Goal: Information Seeking & Learning: Learn about a topic

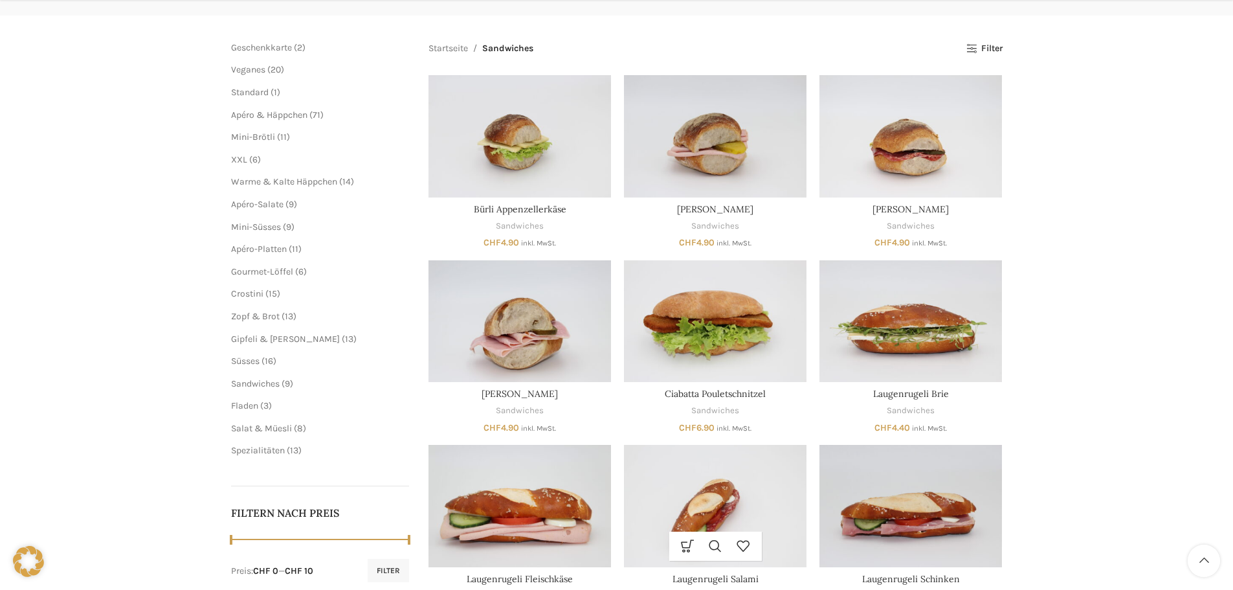
scroll to position [228, 0]
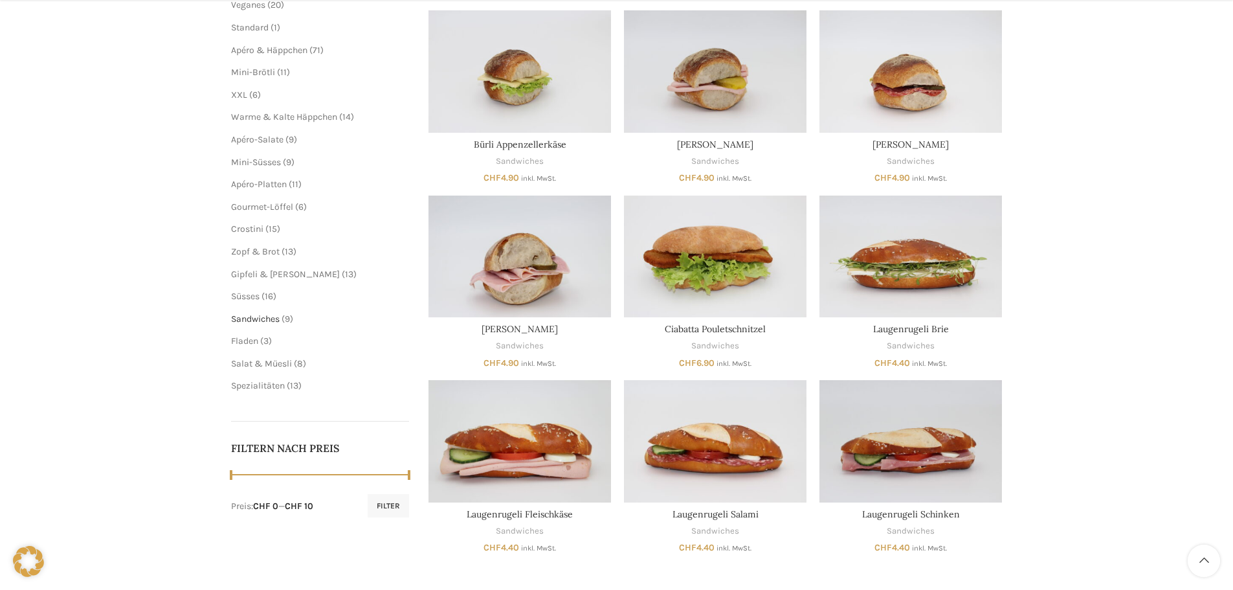
click at [272, 316] on span "Sandwiches" at bounding box center [255, 318] width 49 height 11
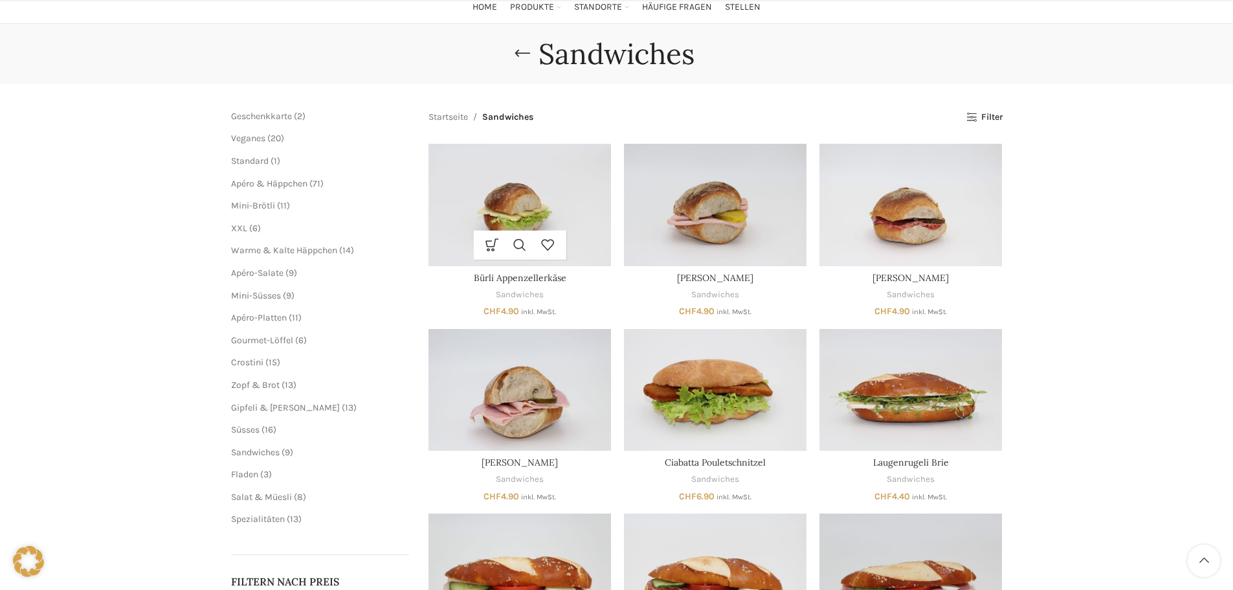
scroll to position [259, 0]
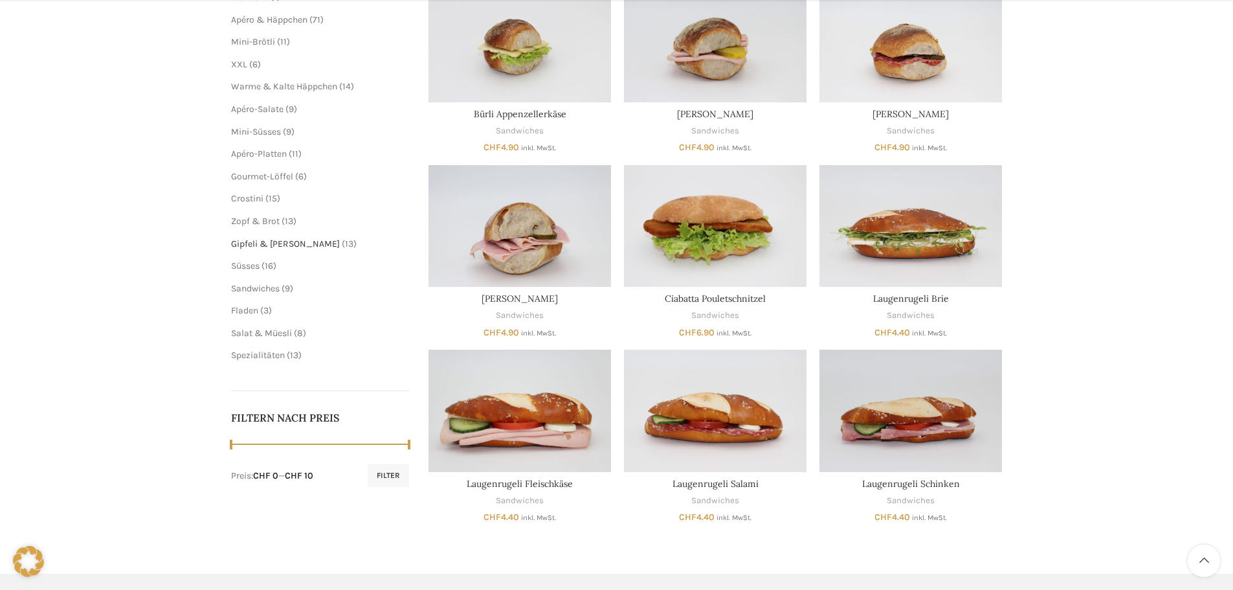
click at [259, 244] on span "Gipfeli & [PERSON_NAME]" at bounding box center [285, 243] width 109 height 11
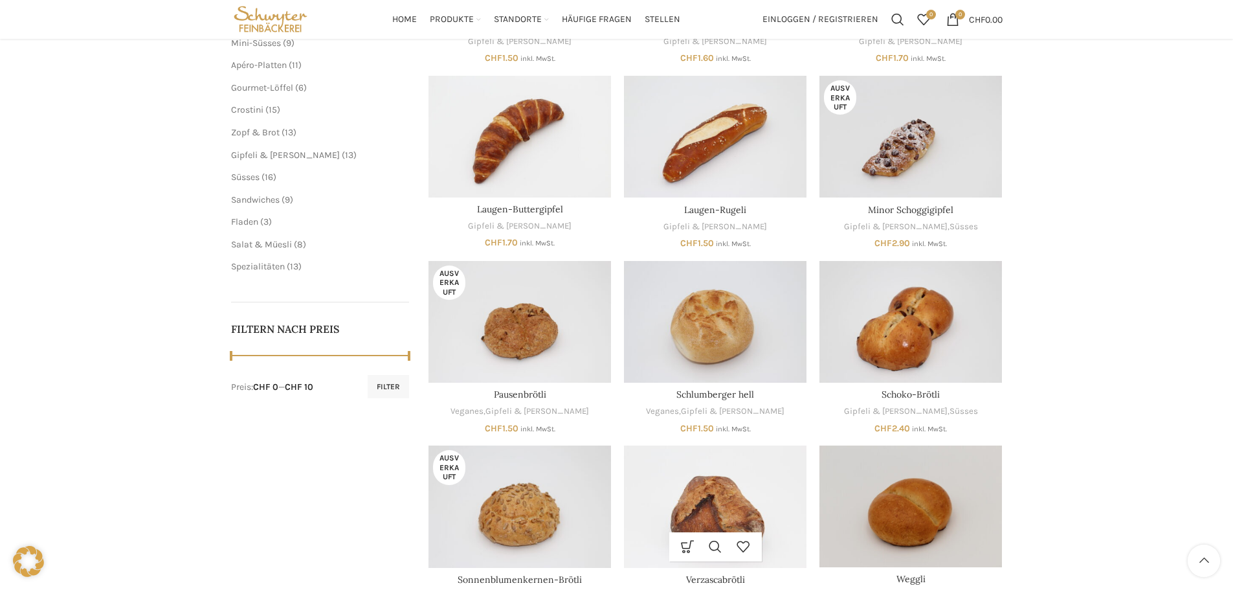
scroll to position [129, 0]
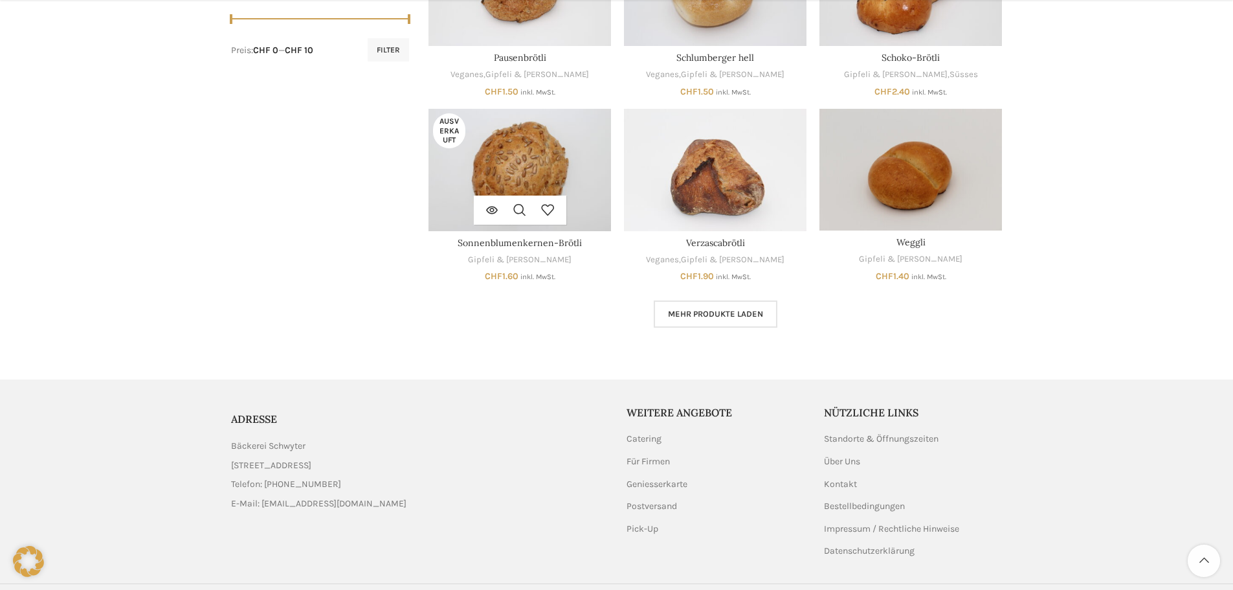
scroll to position [718, 0]
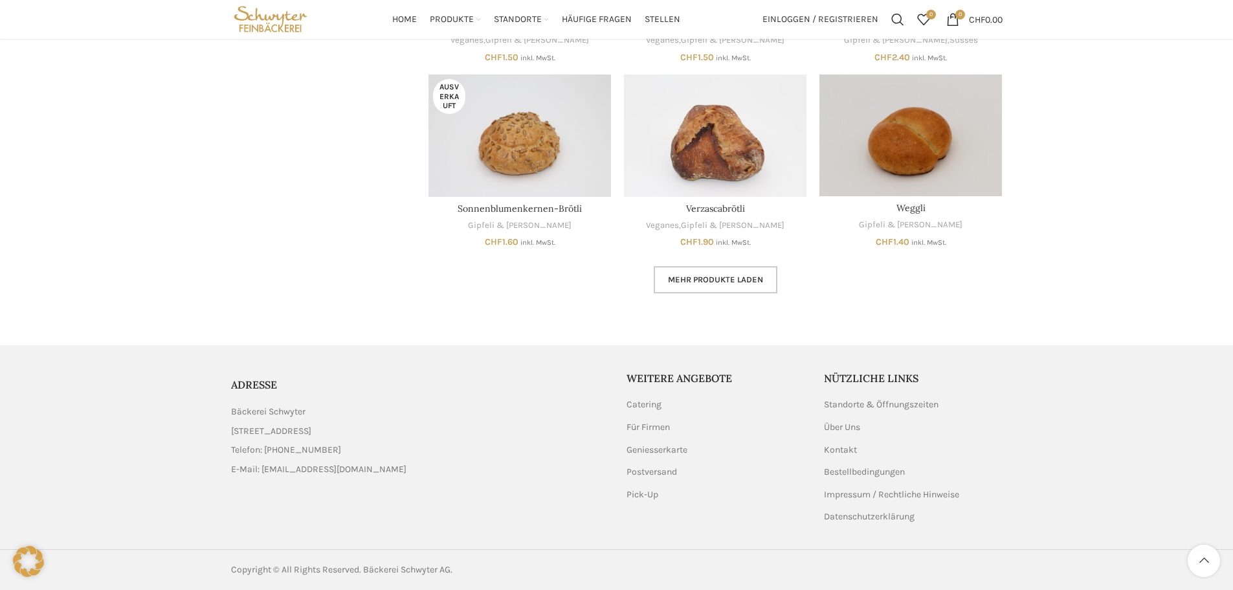
click at [694, 284] on span "Mehr Produkte laden" at bounding box center [715, 279] width 95 height 10
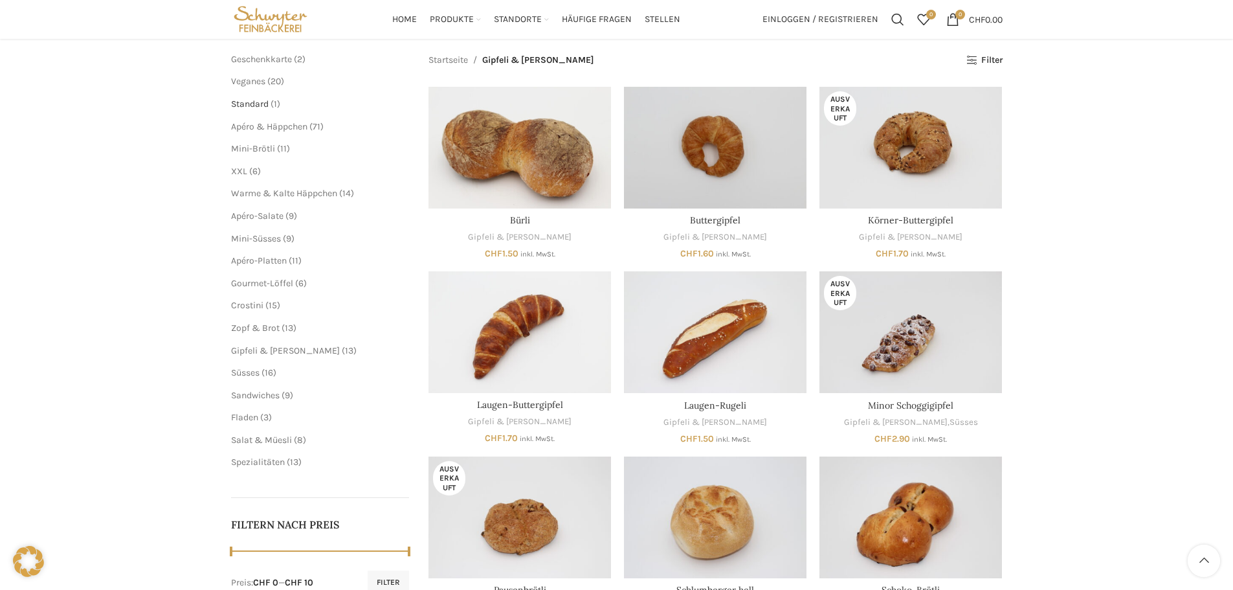
scroll to position [129, 0]
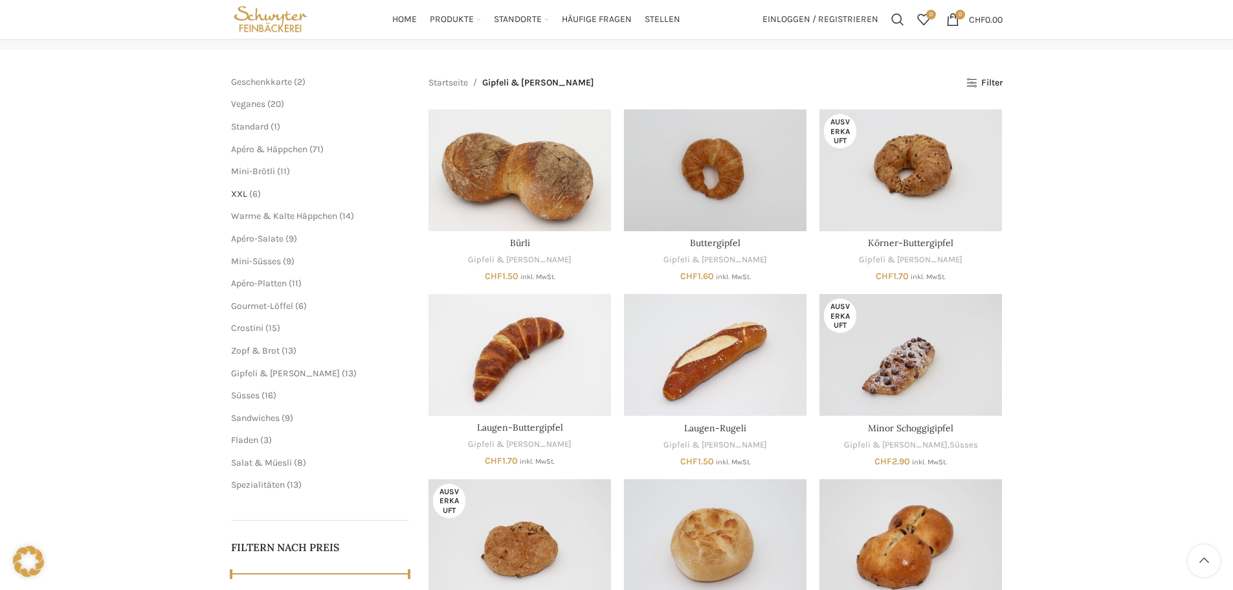
click at [238, 197] on span "XXL" at bounding box center [239, 193] width 16 height 11
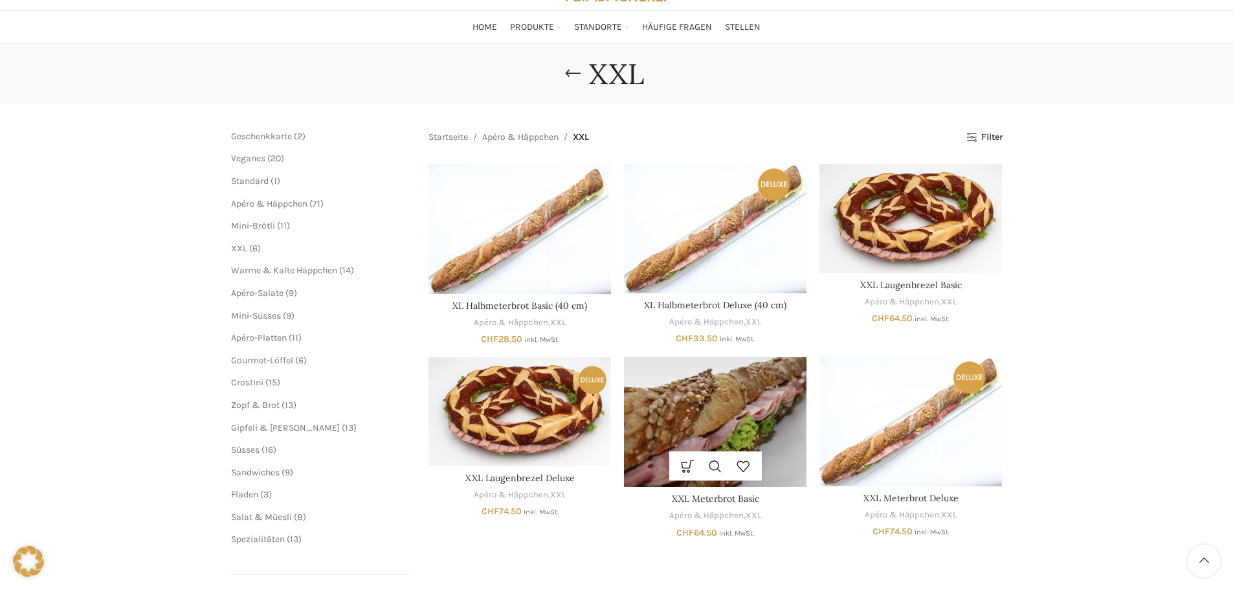
scroll to position [65, 0]
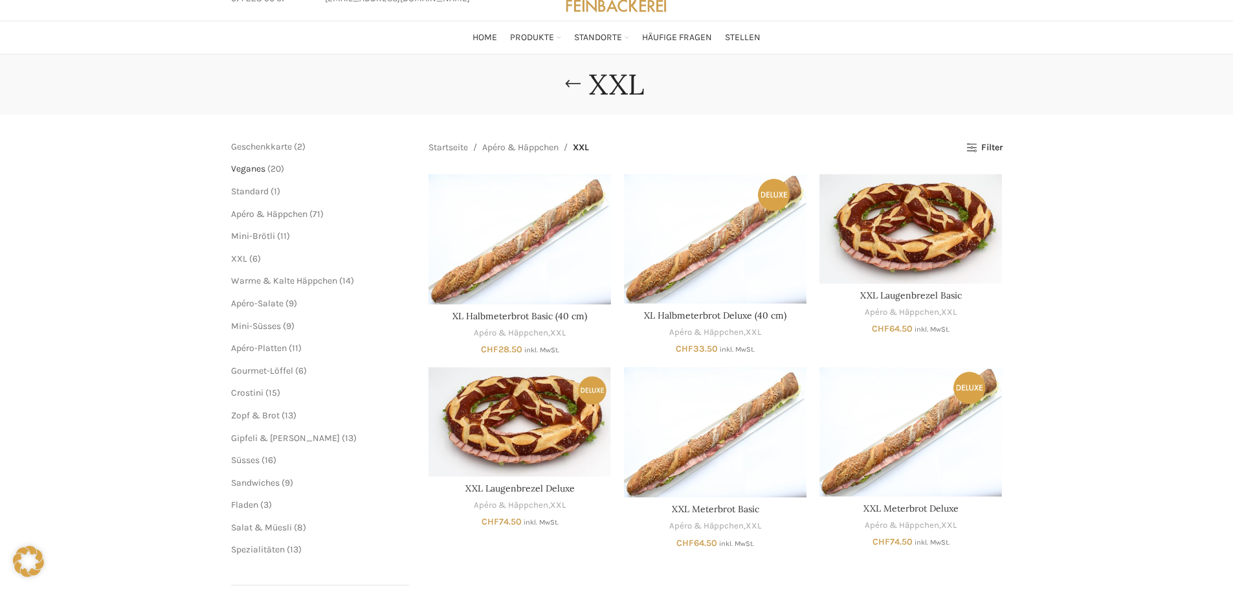
click at [257, 169] on span "Veganes" at bounding box center [248, 168] width 34 height 11
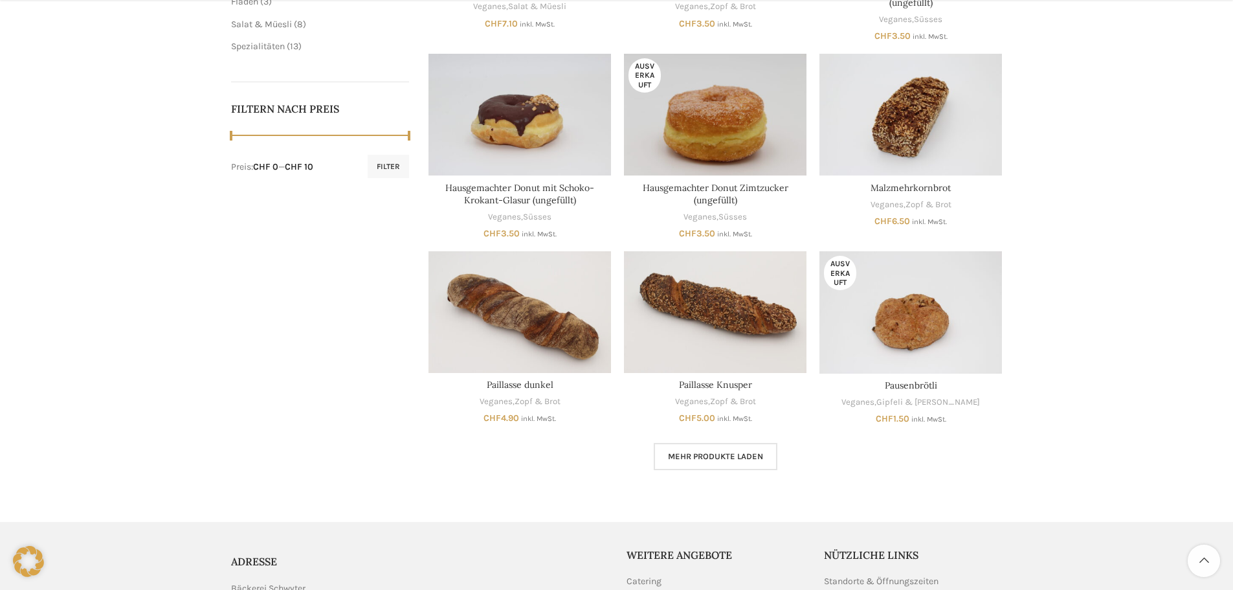
scroll to position [582, 0]
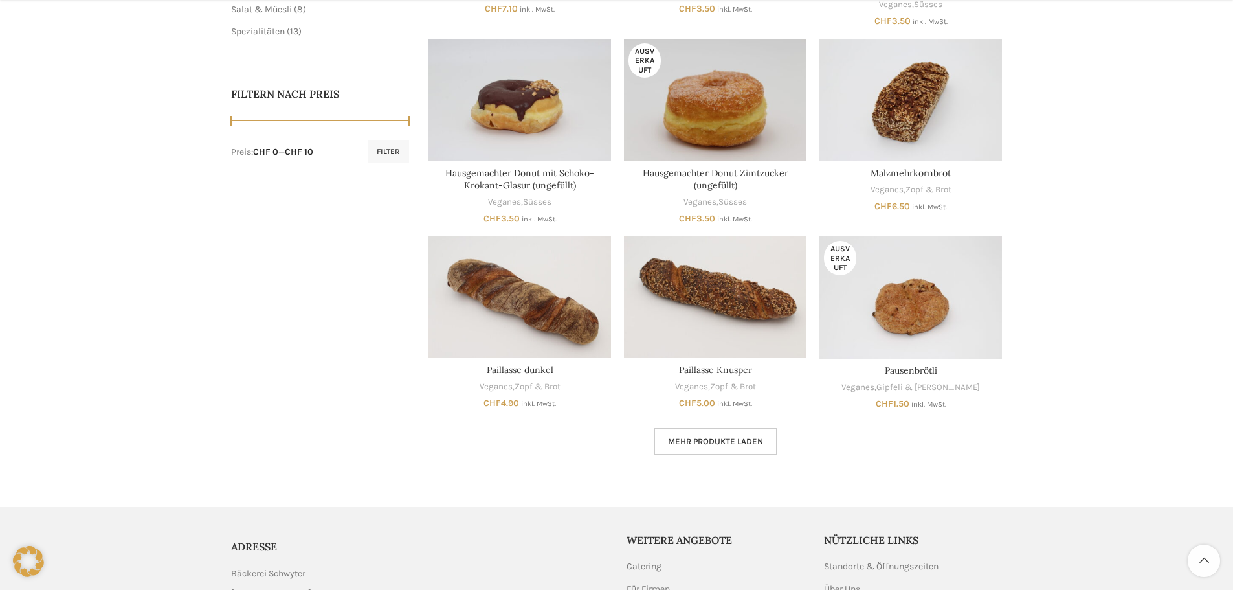
click at [742, 434] on link "Mehr Produkte laden" at bounding box center [716, 441] width 124 height 27
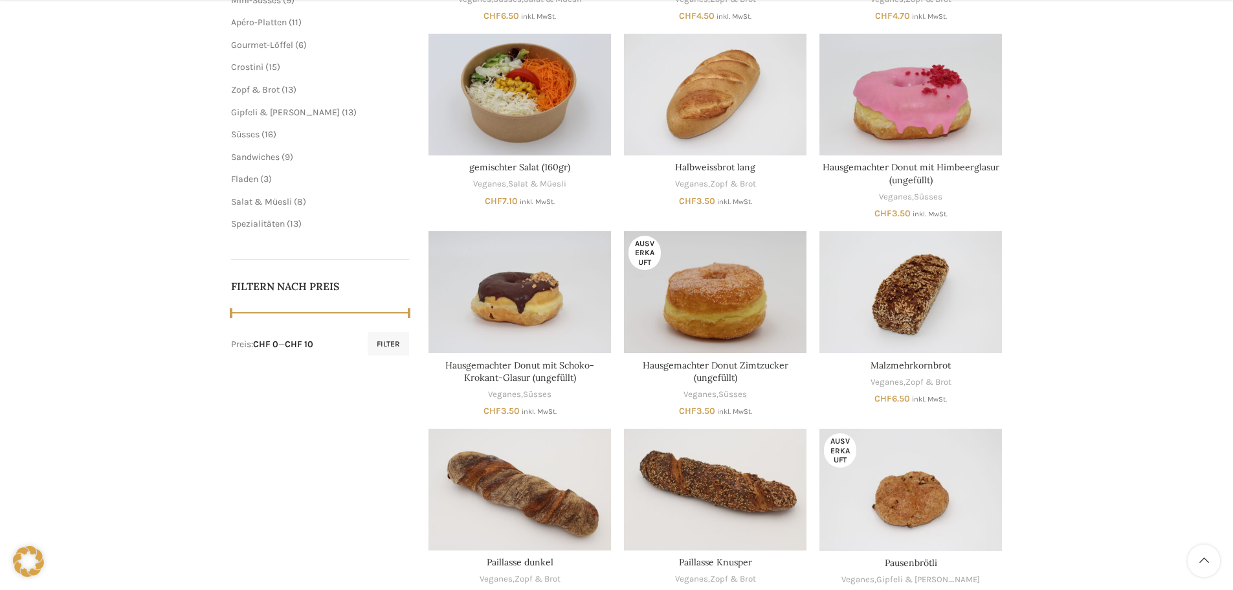
scroll to position [518, 0]
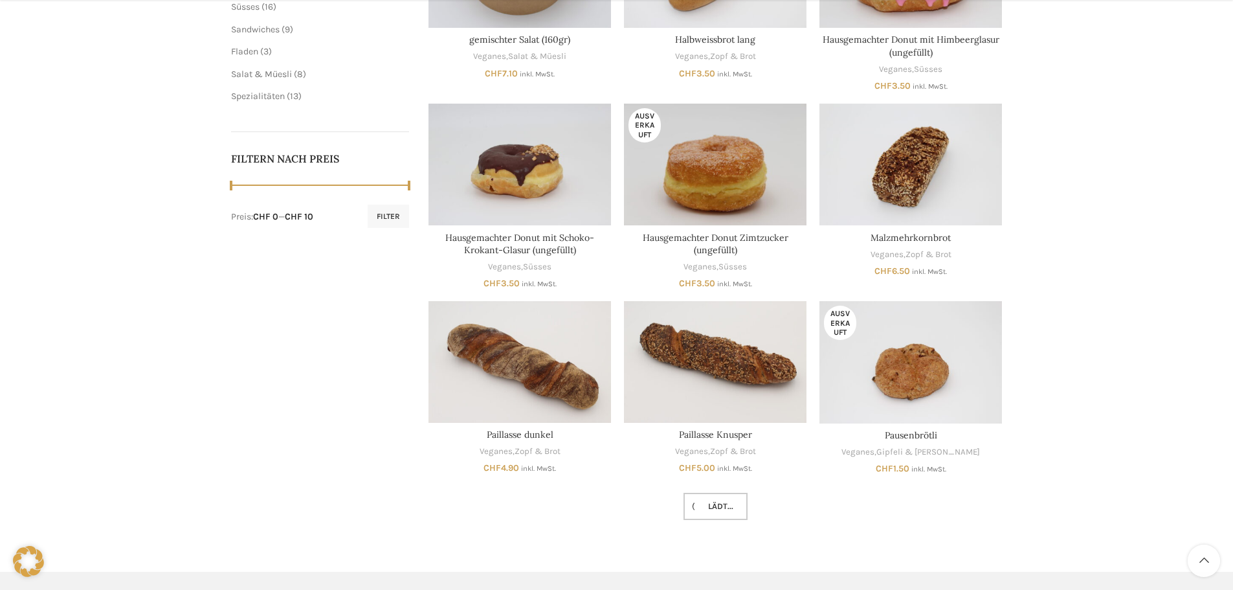
click at [712, 503] on span "Lädt..." at bounding box center [716, 506] width 36 height 10
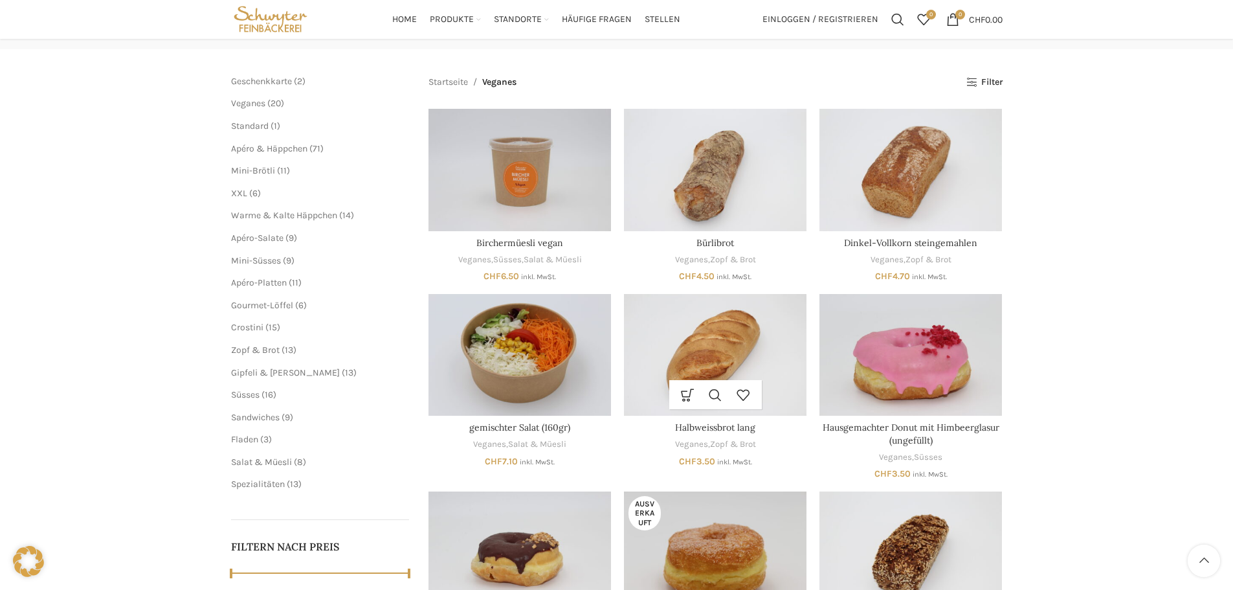
scroll to position [129, 0]
click at [243, 194] on span "XXL" at bounding box center [239, 193] width 16 height 11
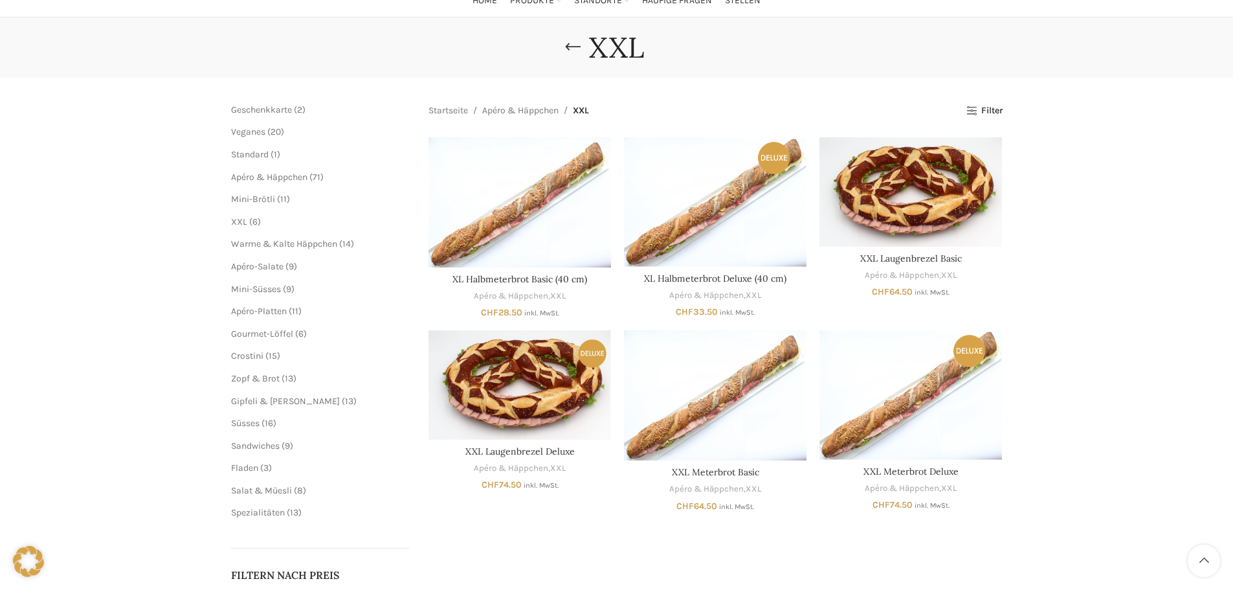
scroll to position [129, 0]
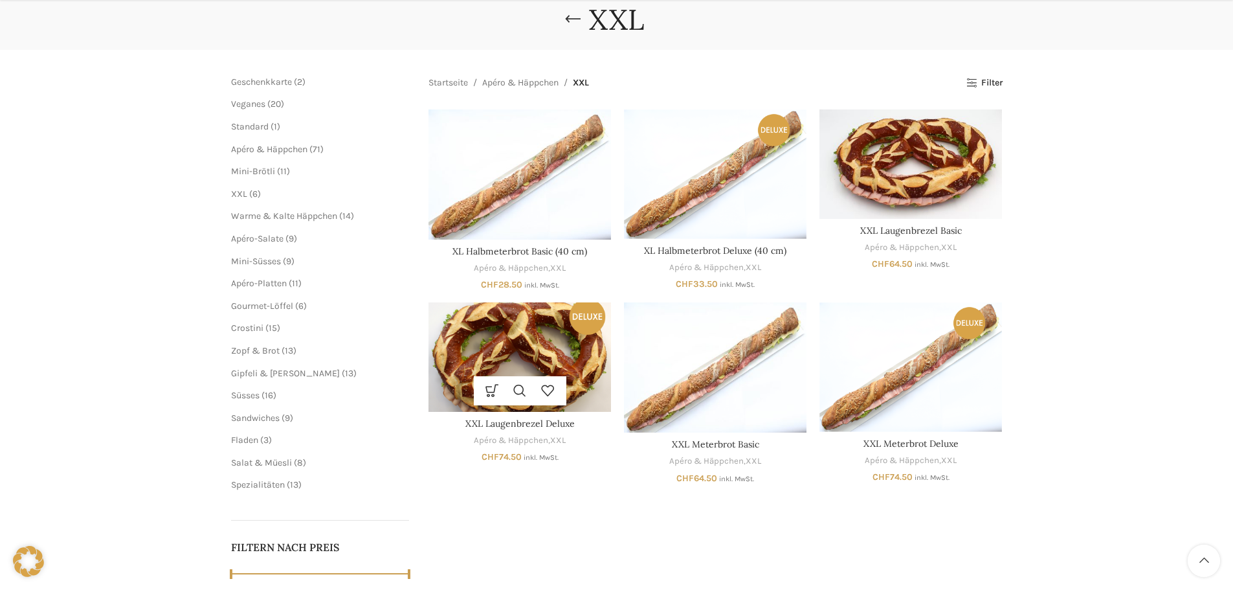
click at [560, 340] on img "XXL Laugenbrezel Deluxe" at bounding box center [519, 356] width 182 height 109
click at [504, 339] on img "XXL Laugenbrezel Deluxe" at bounding box center [519, 356] width 182 height 109
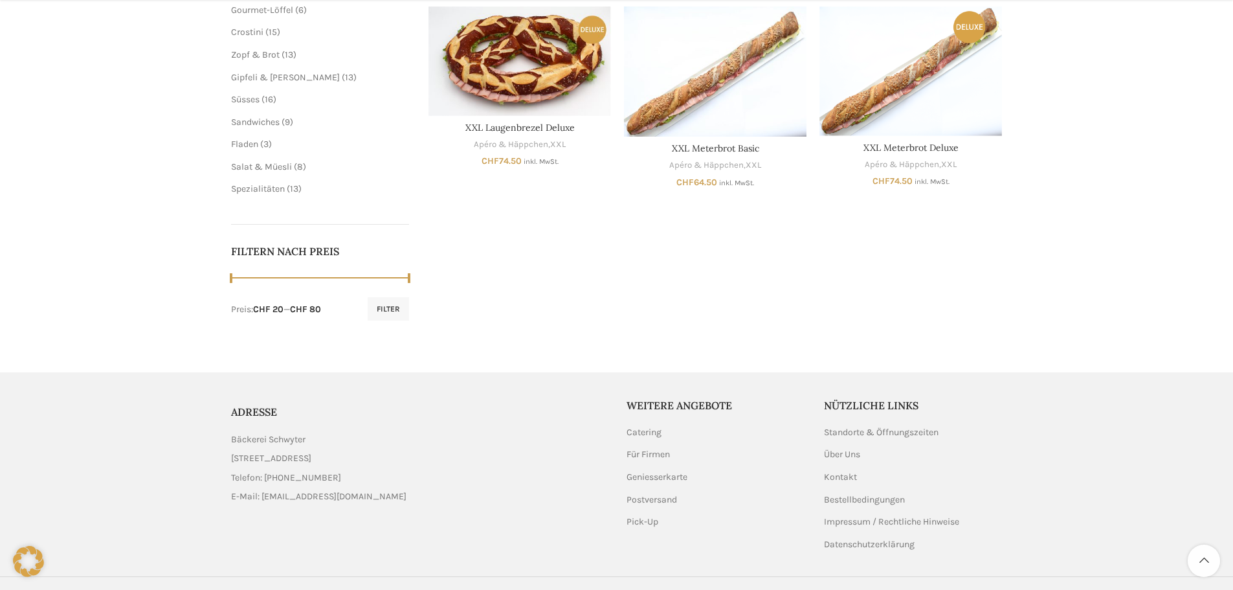
scroll to position [453, 0]
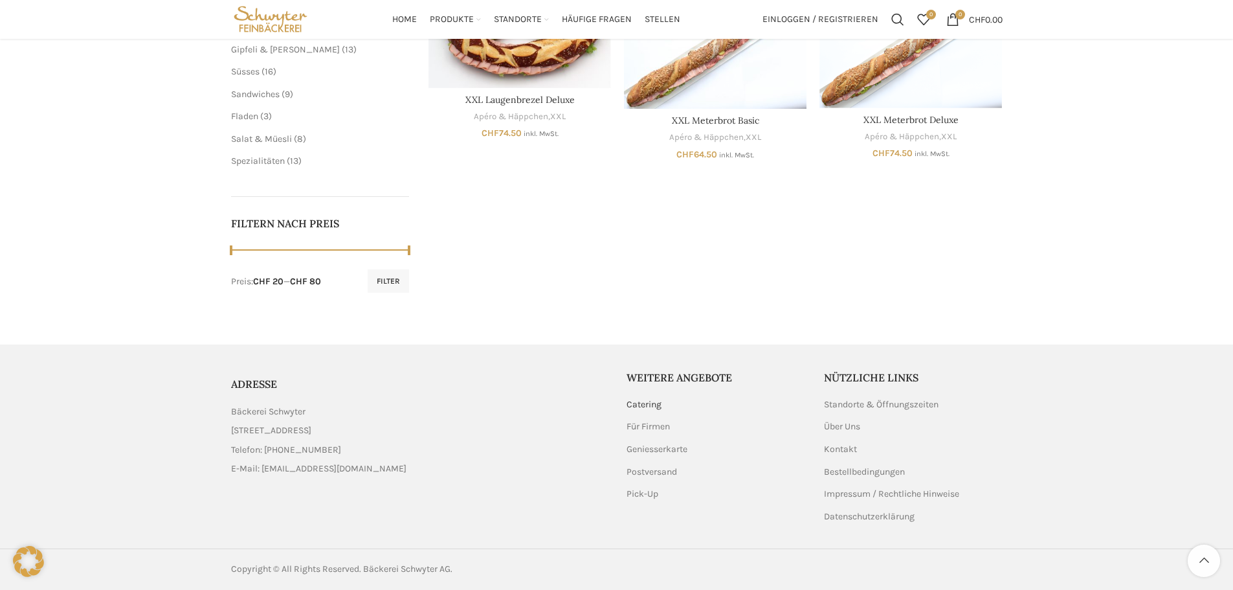
click at [641, 402] on link "Catering" at bounding box center [644, 404] width 36 height 13
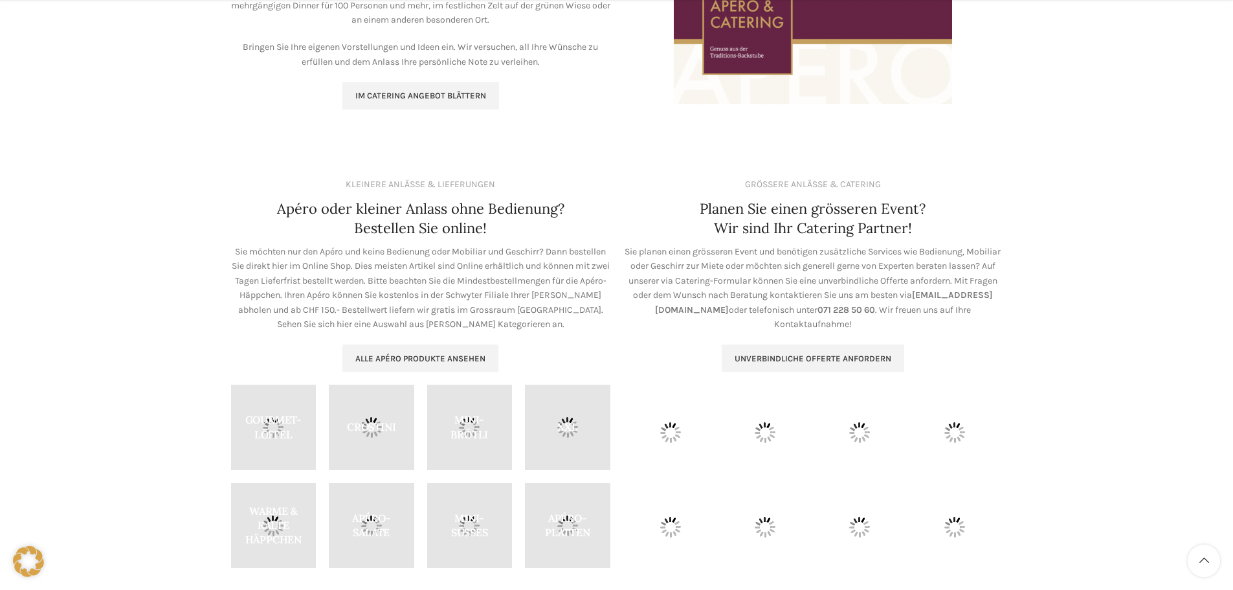
scroll to position [388, 0]
